Goal: Check status: Check status

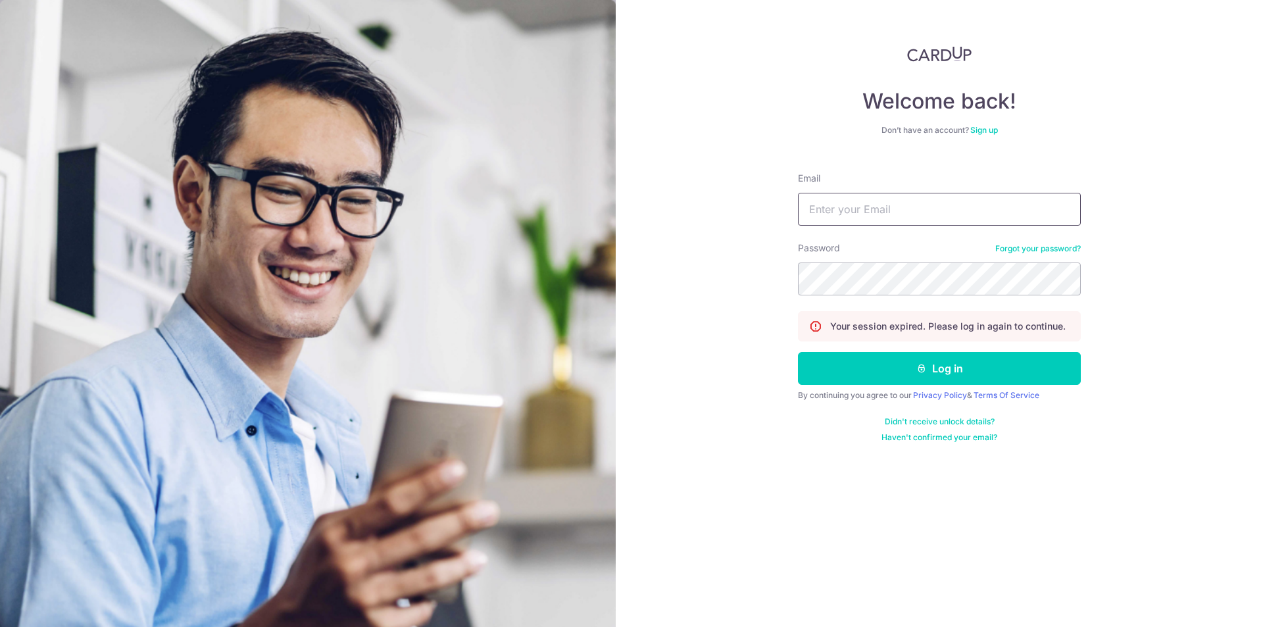
click at [876, 207] on input "Email" at bounding box center [939, 209] width 283 height 33
type input "[EMAIL_ADDRESS][DOMAIN_NAME]"
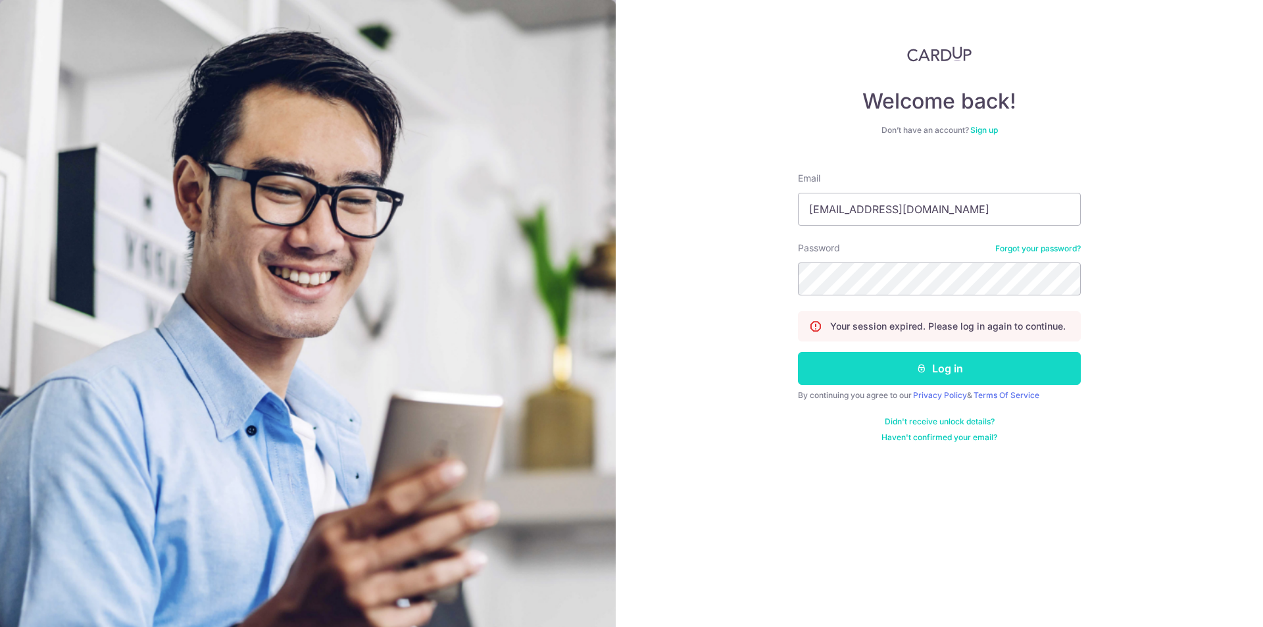
click at [950, 370] on button "Log in" at bounding box center [939, 368] width 283 height 33
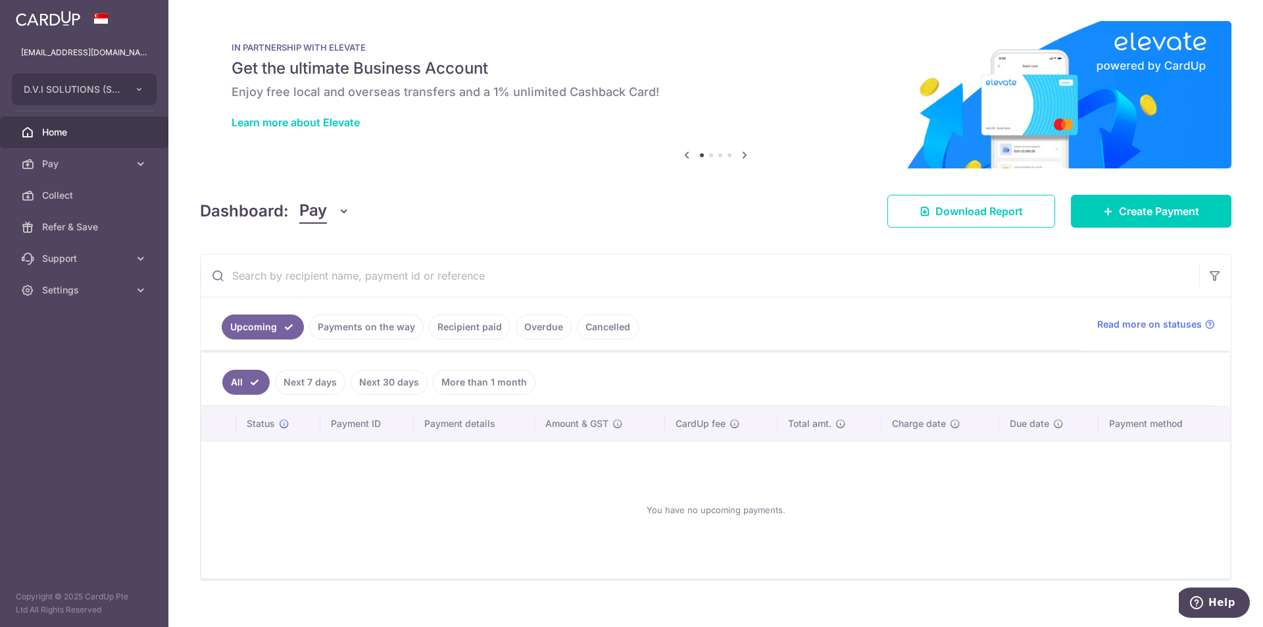
click at [327, 325] on link "Payments on the way" at bounding box center [366, 326] width 114 height 25
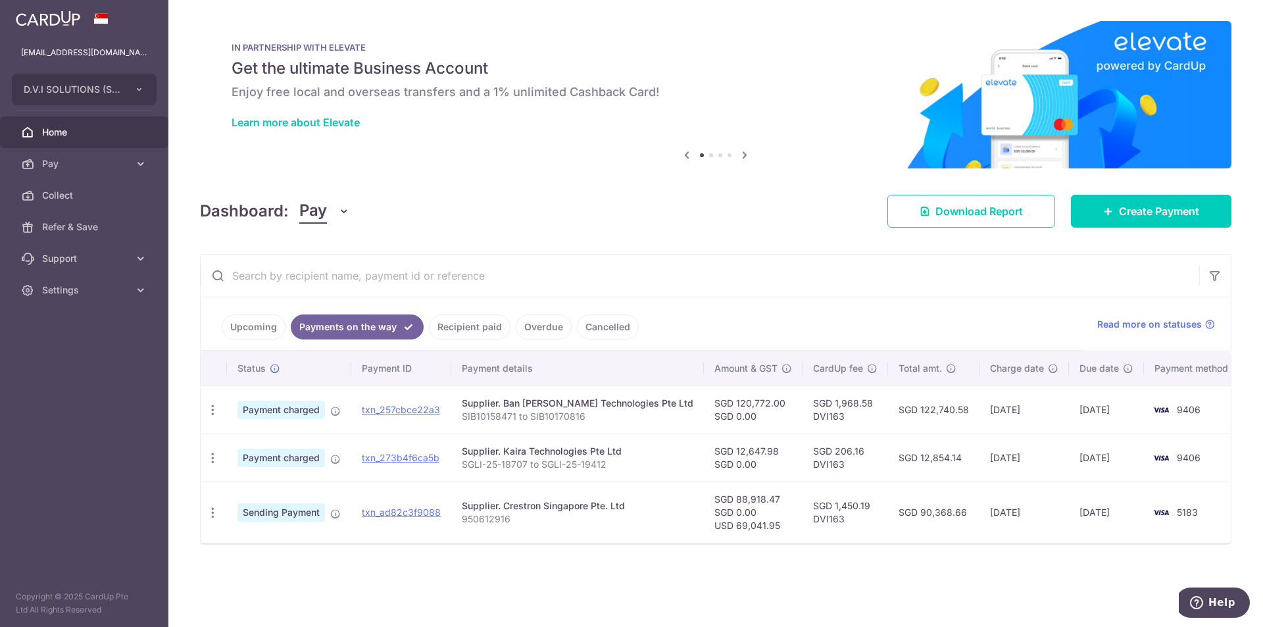
click at [461, 326] on link "Recipient paid" at bounding box center [470, 326] width 82 height 25
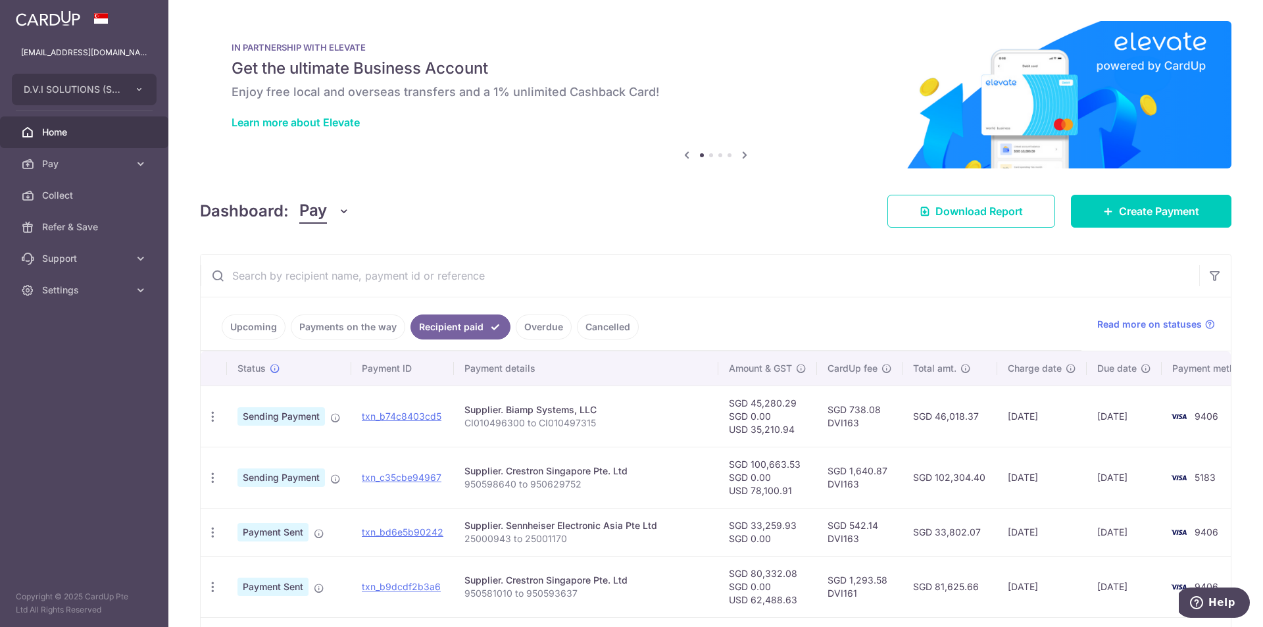
click at [332, 324] on link "Payments on the way" at bounding box center [348, 326] width 114 height 25
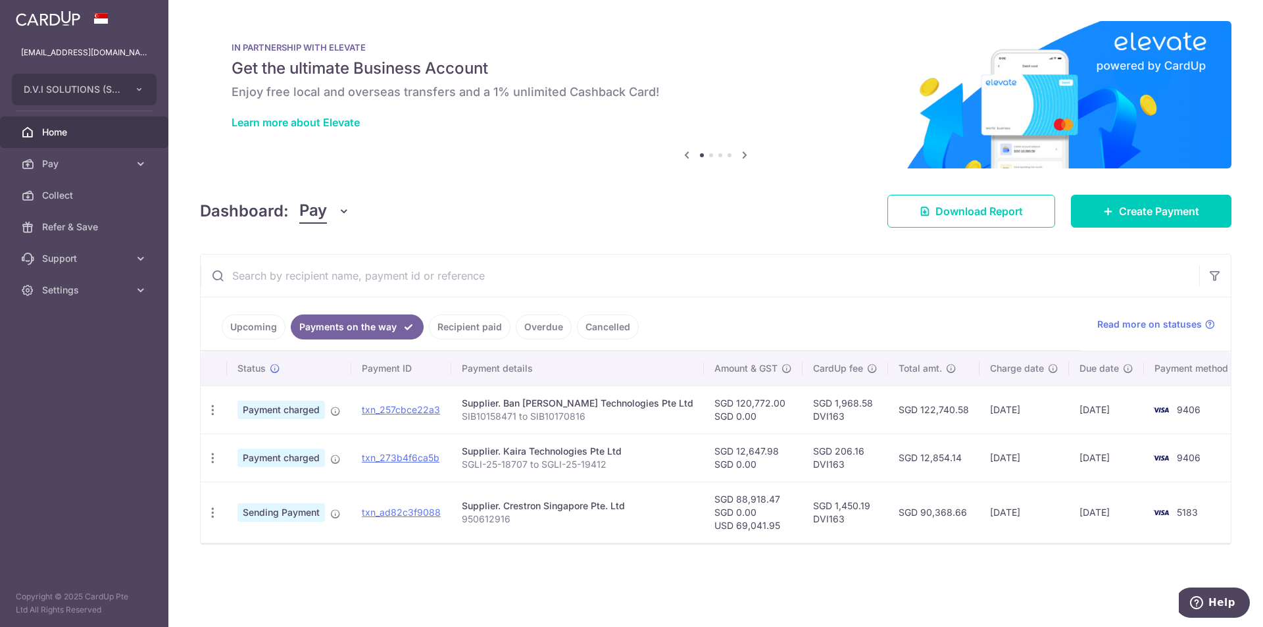
click at [475, 324] on link "Recipient paid" at bounding box center [470, 326] width 82 height 25
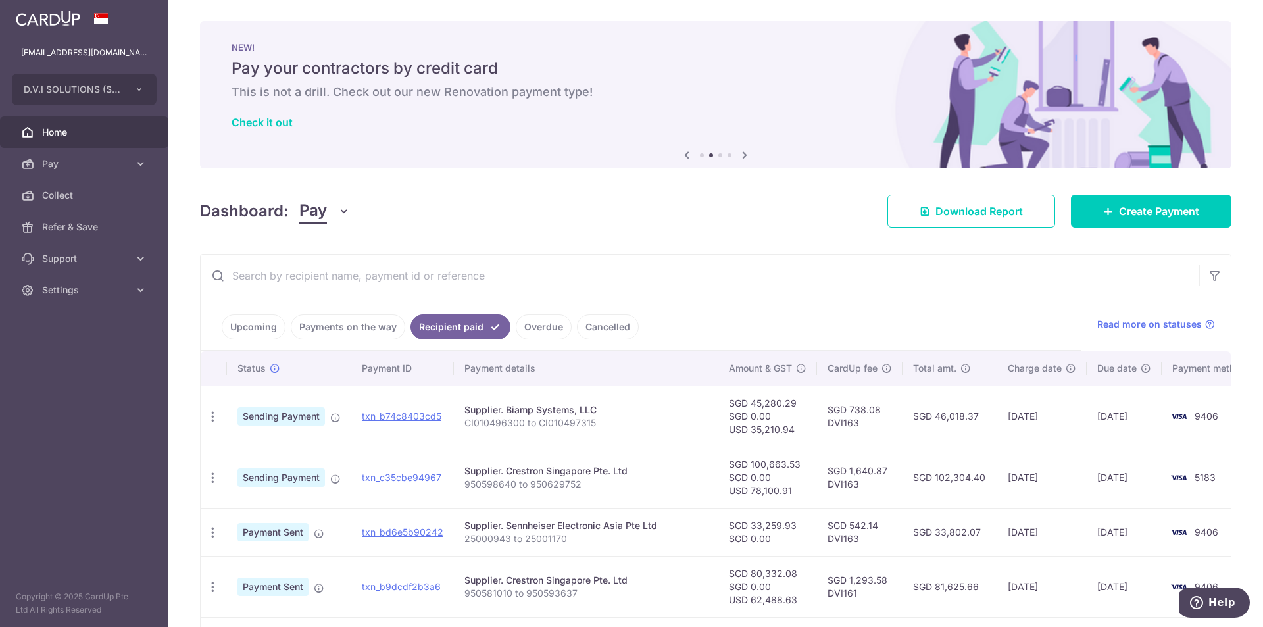
click at [355, 326] on link "Payments on the way" at bounding box center [348, 326] width 114 height 25
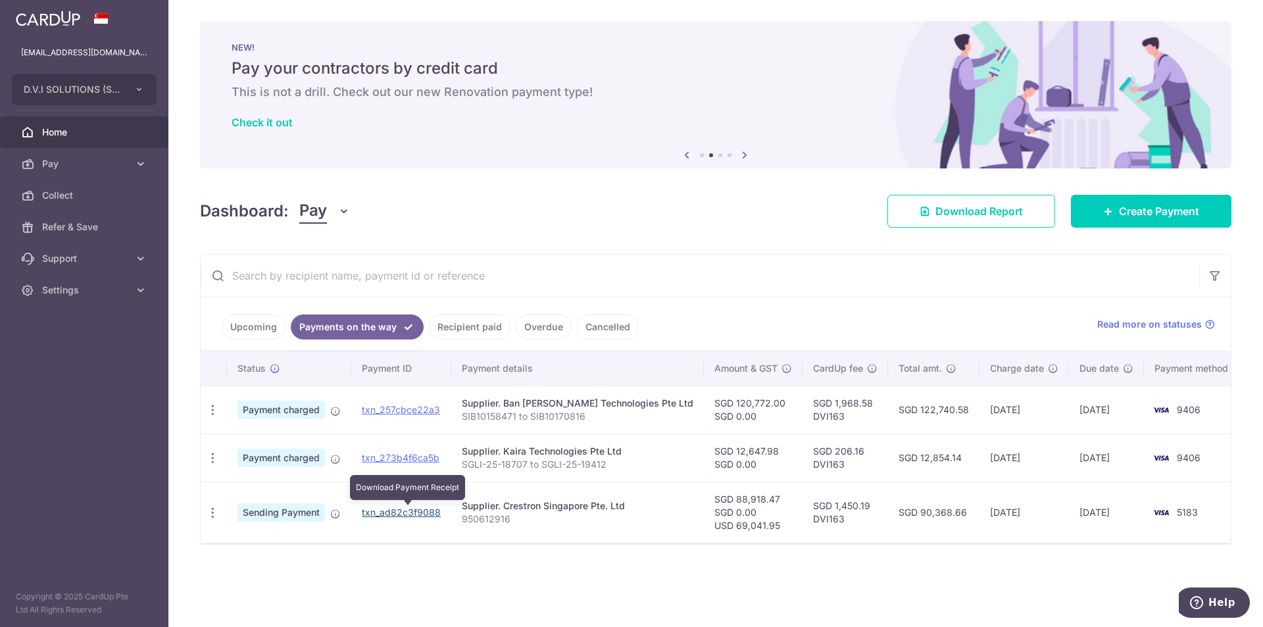
click at [411, 510] on link "txn_ad82c3f9088" at bounding box center [401, 512] width 79 height 11
